Goal: Task Accomplishment & Management: Manage account settings

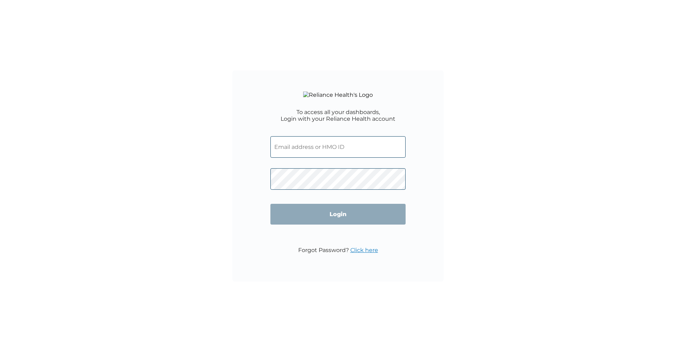
click at [296, 158] on input "text" at bounding box center [338, 146] width 135 height 21
click at [198, 202] on div "To access all your dashboards, Login with your Reliance Health account Login Fo…" at bounding box center [338, 176] width 676 height 352
click at [304, 158] on input "text" at bounding box center [338, 146] width 135 height 21
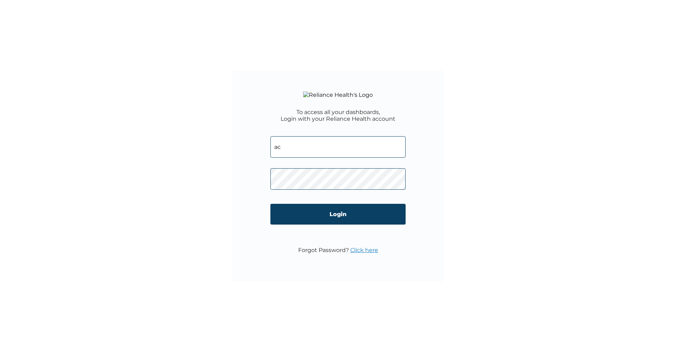
type input "a"
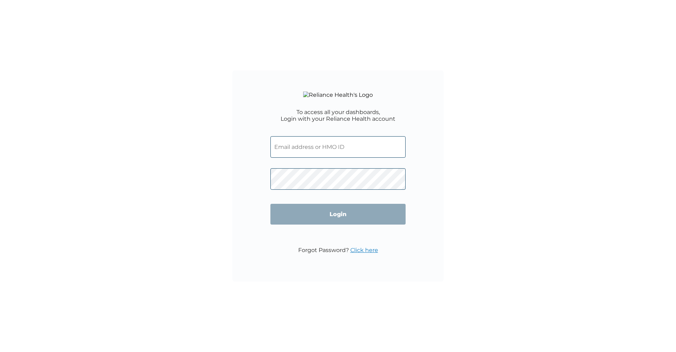
paste input "[EMAIL_ADDRESS][DOMAIN_NAME]"
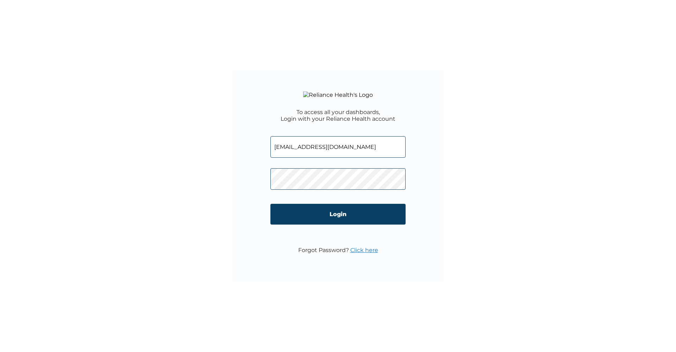
type input "[EMAIL_ADDRESS][DOMAIN_NAME]"
click at [338, 225] on input "Login" at bounding box center [338, 214] width 135 height 21
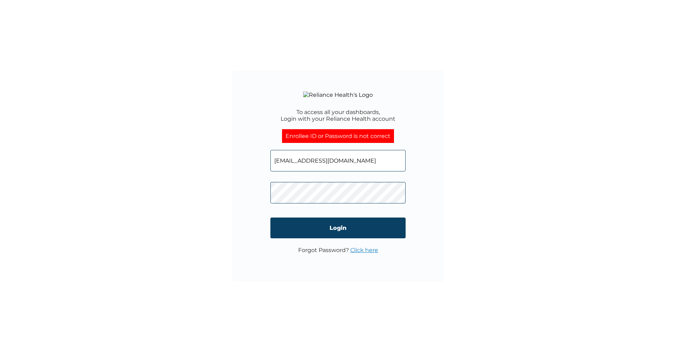
click at [338, 234] on input "Login" at bounding box center [338, 228] width 135 height 21
click at [240, 198] on div "To access all your dashboards, Login with your Reliance Health account Enrollee…" at bounding box center [338, 175] width 211 height 211
click at [338, 234] on input "Login" at bounding box center [338, 228] width 135 height 21
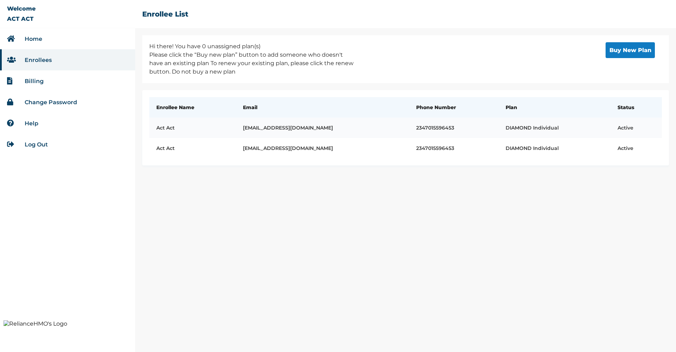
click at [177, 128] on td "Act Act" at bounding box center [192, 128] width 87 height 20
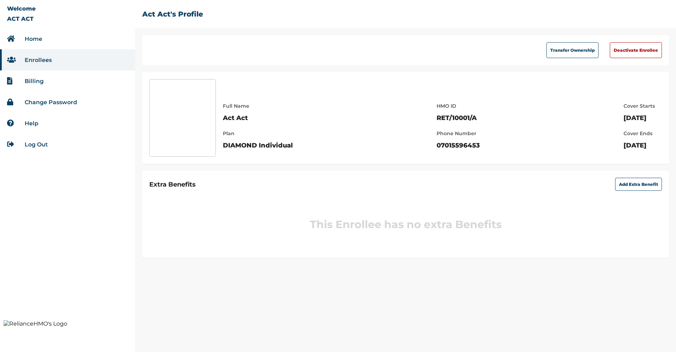
click at [35, 58] on link "Enrollees" at bounding box center [38, 60] width 27 height 7
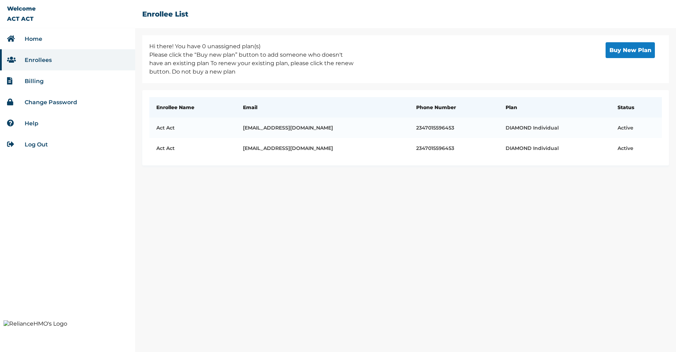
click at [33, 40] on link "Home" at bounding box center [34, 39] width 18 height 7
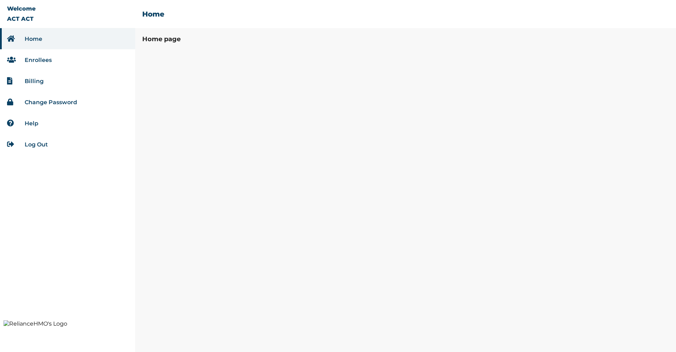
click at [31, 56] on li "Enrollees" at bounding box center [67, 59] width 135 height 21
click at [31, 59] on link "Enrollees" at bounding box center [38, 60] width 27 height 7
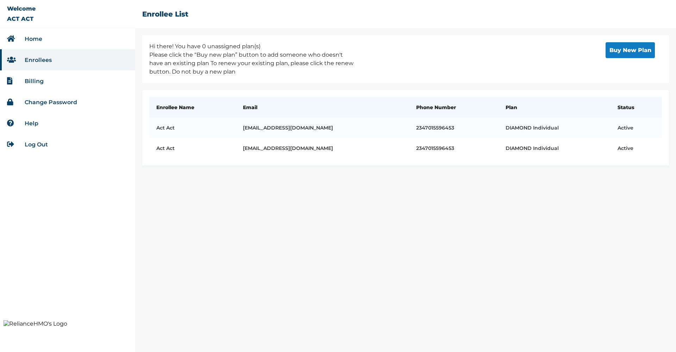
click at [48, 128] on li "Help" at bounding box center [67, 123] width 135 height 21
click at [32, 145] on link "Log Out" at bounding box center [36, 144] width 23 height 7
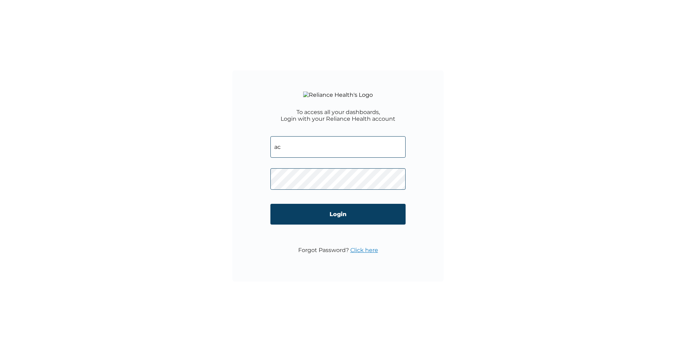
type input "act"
click at [338, 225] on input "Login" at bounding box center [338, 214] width 135 height 21
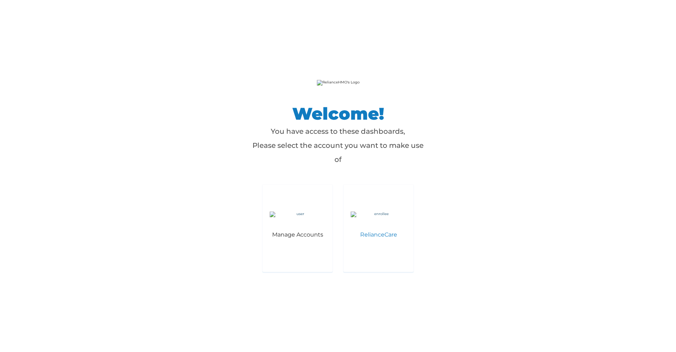
click at [377, 217] on img at bounding box center [379, 215] width 56 height 6
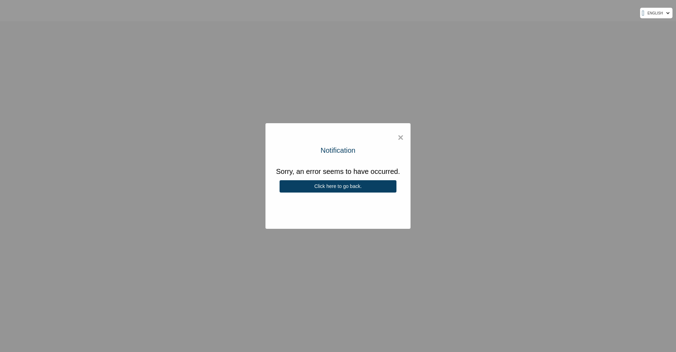
select select "ENGLISH"
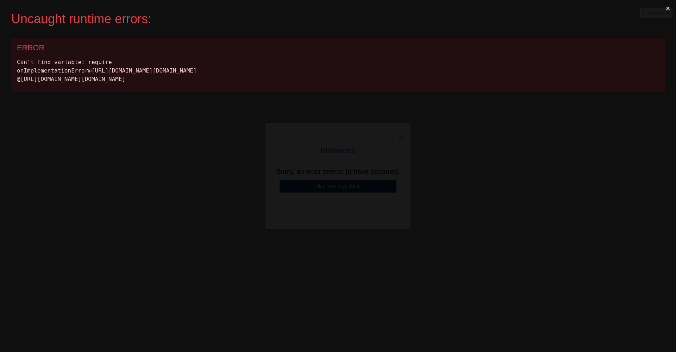
click at [255, 140] on div "Uncaught runtime errors: × ERROR Can't find variable: require onImplementationE…" at bounding box center [338, 176] width 676 height 352
click at [669, 8] on button "×" at bounding box center [668, 8] width 16 height 17
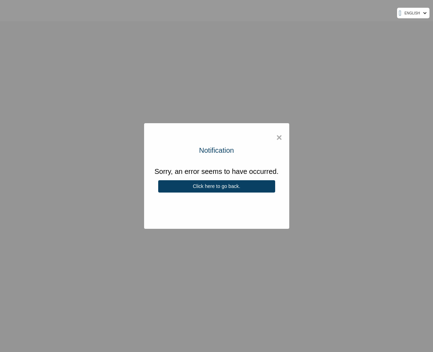
select select "ENGLISH"
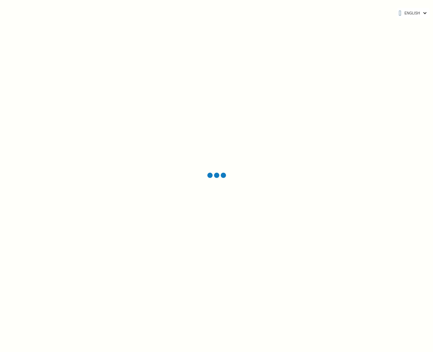
select select "ENGLISH"
